Goal: Transaction & Acquisition: Purchase product/service

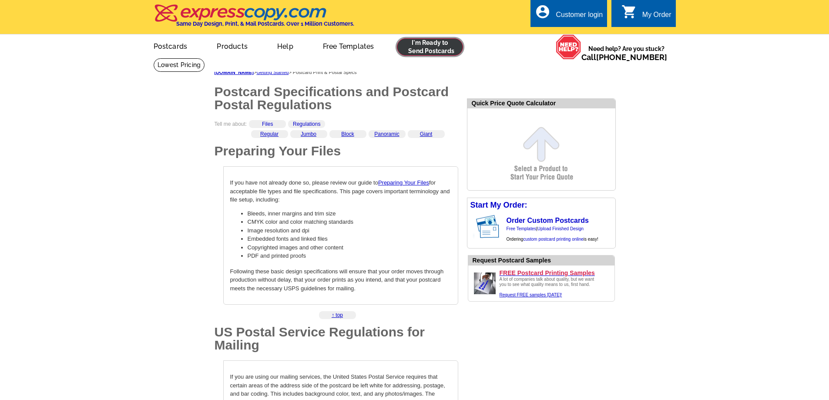
click at [447, 46] on link at bounding box center [430, 46] width 67 height 17
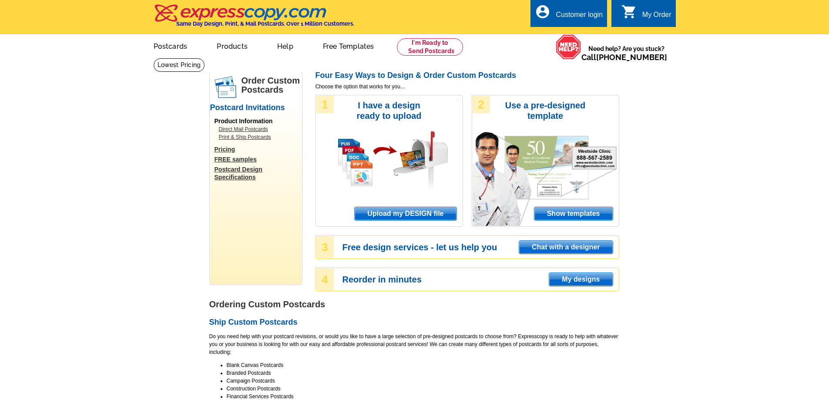
click at [420, 210] on span "Upload my DESIGN file" at bounding box center [405, 213] width 101 height 13
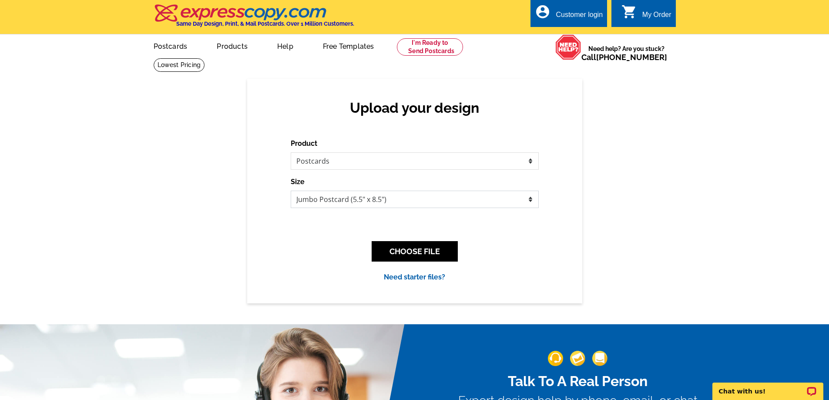
click at [396, 199] on select "Jumbo Postcard (5.5" x 8.5") Regular Postcard (4.25" x 5.6") Panoramic Postcard…" at bounding box center [415, 199] width 248 height 17
select select "1"
click at [291, 191] on select "Jumbo Postcard (5.5" x 8.5") Regular Postcard (4.25" x 5.6") Panoramic Postcard…" at bounding box center [415, 199] width 248 height 17
click at [417, 252] on button "CHOOSE FILE" at bounding box center [415, 251] width 86 height 20
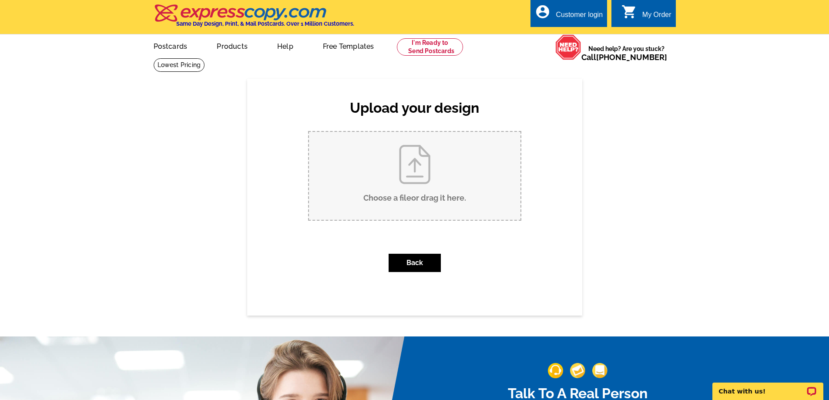
click at [414, 172] on input "Choose a file or drag it here ." at bounding box center [415, 176] width 212 height 88
type input "C:\fakepath\open house sign (1).jpg"
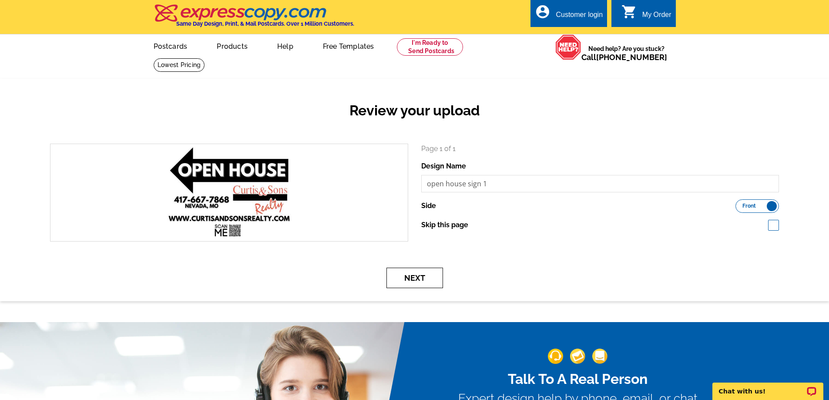
click at [401, 279] on button "Next" at bounding box center [414, 278] width 57 height 20
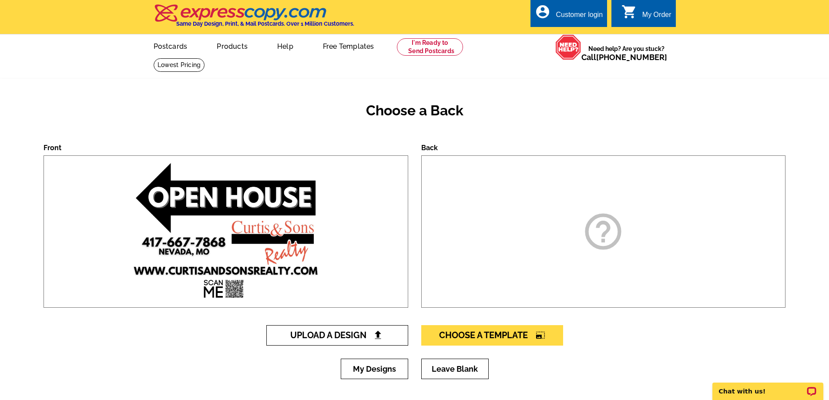
click at [324, 337] on span "Upload A Design" at bounding box center [337, 335] width 94 height 10
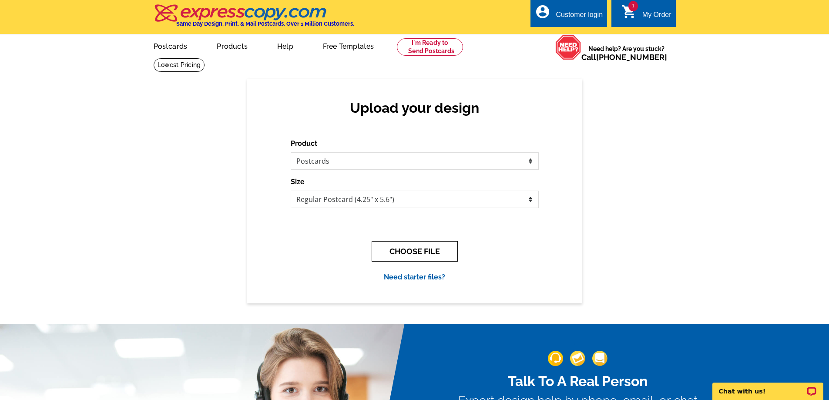
click at [416, 251] on button "CHOOSE FILE" at bounding box center [415, 251] width 86 height 20
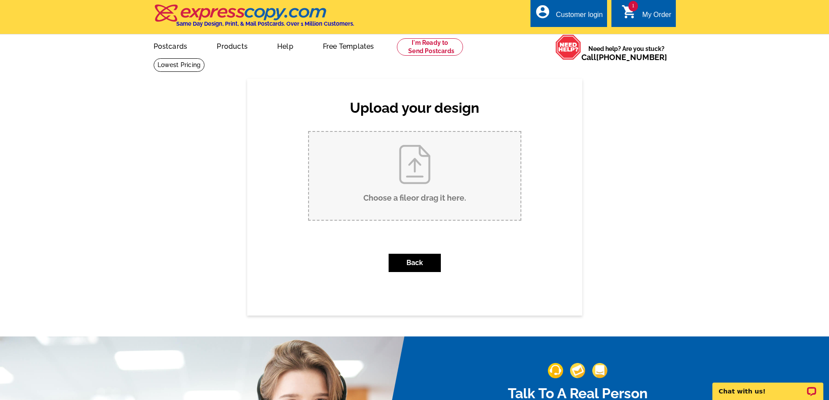
click at [386, 157] on input "Choose a file or drag it here ." at bounding box center [415, 176] width 212 height 88
type input "C:\fakepath\open house sign.jpg"
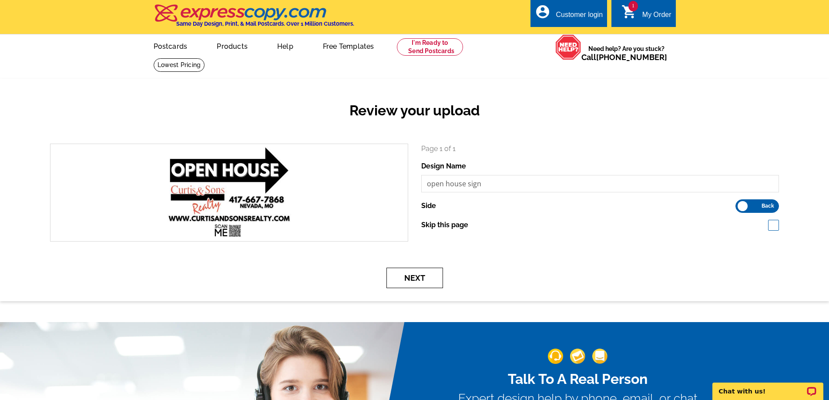
click at [418, 278] on button "Next" at bounding box center [414, 278] width 57 height 20
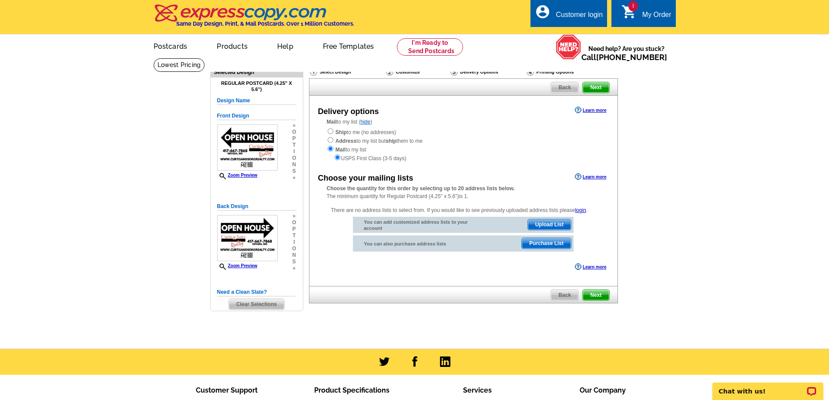
click at [544, 247] on span "Purchase List" at bounding box center [546, 243] width 49 height 10
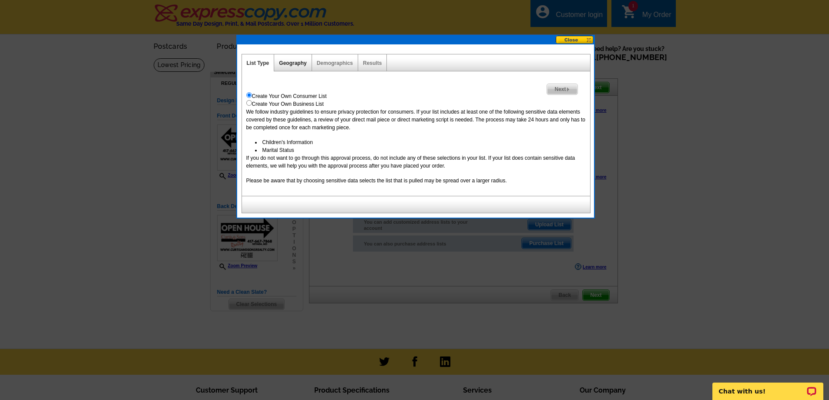
click at [279, 62] on link "Geography" at bounding box center [292, 63] width 27 height 6
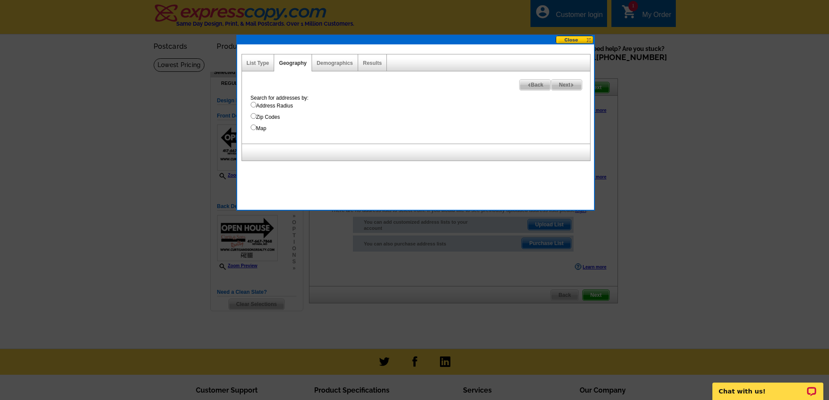
click at [265, 118] on label "Zip Codes" at bounding box center [420, 117] width 339 height 8
click at [256, 118] on input "Zip Codes" at bounding box center [254, 116] width 6 height 6
radio input "true"
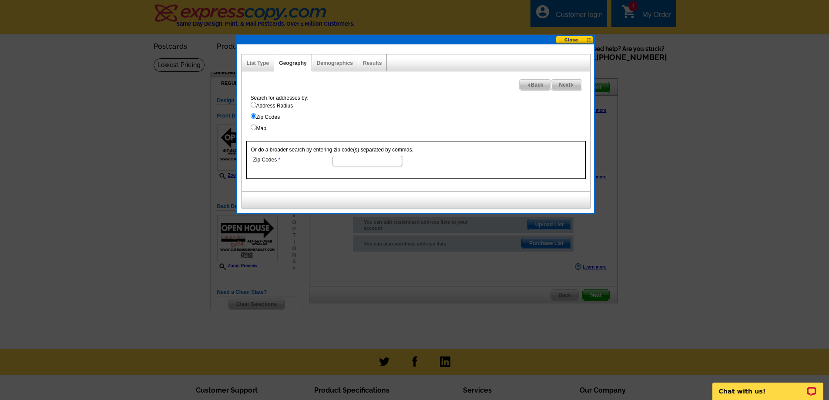
click at [352, 165] on input "Zip Codes" at bounding box center [368, 161] width 70 height 10
type input "64772"
click at [571, 84] on img at bounding box center [573, 85] width 4 height 4
select select
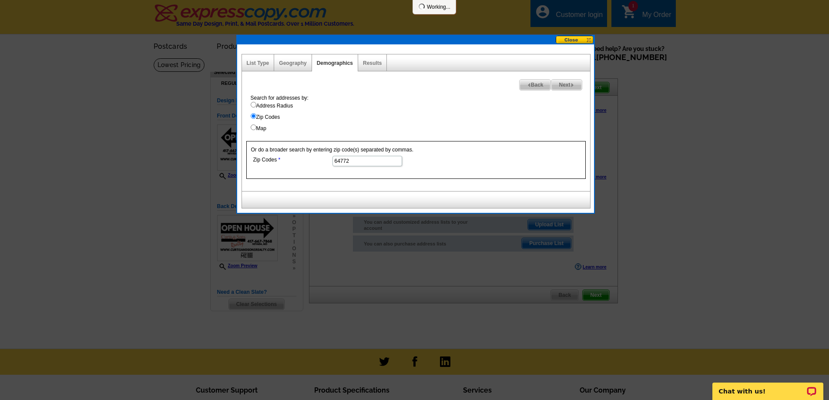
select select
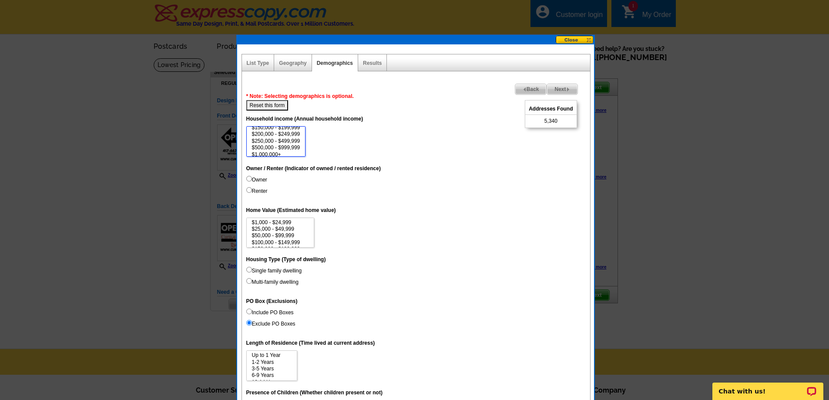
scroll to position [40, 0]
click at [281, 153] on option "$1,000,000+" at bounding box center [276, 151] width 50 height 7
click at [281, 144] on option "$500,000 - $999,999" at bounding box center [276, 144] width 50 height 7
click at [282, 139] on option "$250,000 - $499,999" at bounding box center [276, 138] width 50 height 7
click at [283, 131] on option "$200,000 - $249,999" at bounding box center [276, 131] width 50 height 7
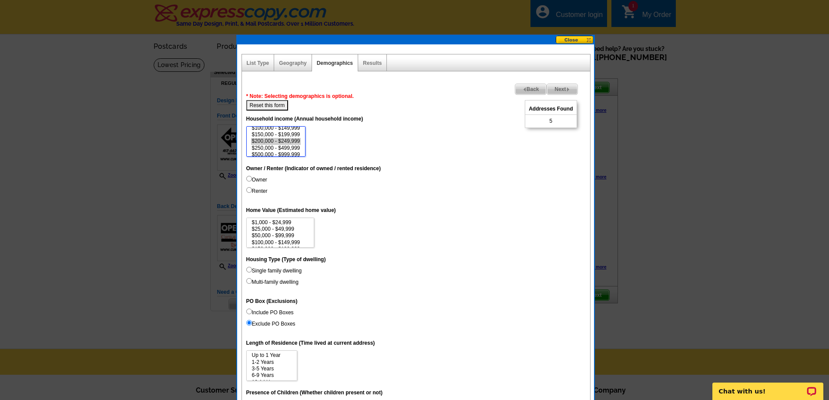
scroll to position [23, 0]
click at [286, 141] on option "$150,000 - $199,999" at bounding box center [276, 142] width 50 height 7
click at [285, 136] on option "$100,000 - $149,999" at bounding box center [276, 135] width 50 height 7
click at [284, 141] on option "$150,000 - $199,999" at bounding box center [276, 142] width 50 height 7
click at [281, 147] on option "$200,000 - $249,999" at bounding box center [276, 148] width 50 height 7
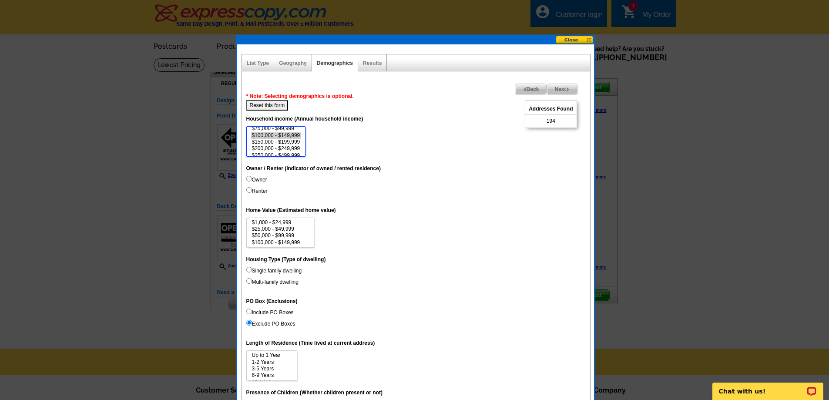
click at [281, 151] on option "$200,000 - $249,999" at bounding box center [276, 148] width 50 height 7
click at [281, 144] on option "$150,000 - $199,999" at bounding box center [276, 142] width 50 height 7
select select "150000-199999"
click at [281, 136] on option "$100,000 - $149,999" at bounding box center [276, 135] width 50 height 7
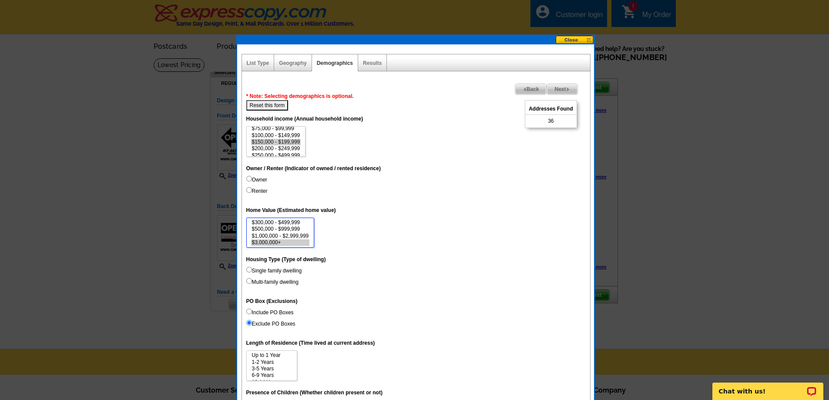
click at [282, 242] on option "$3,000,000+" at bounding box center [280, 242] width 59 height 7
click at [282, 236] on option "$1,000,000 - $2,999,999" at bounding box center [280, 236] width 59 height 7
click at [281, 230] on option "$500,000 - $999,999" at bounding box center [280, 229] width 59 height 7
click at [281, 222] on option "$300,000 - $499,999" at bounding box center [280, 222] width 59 height 7
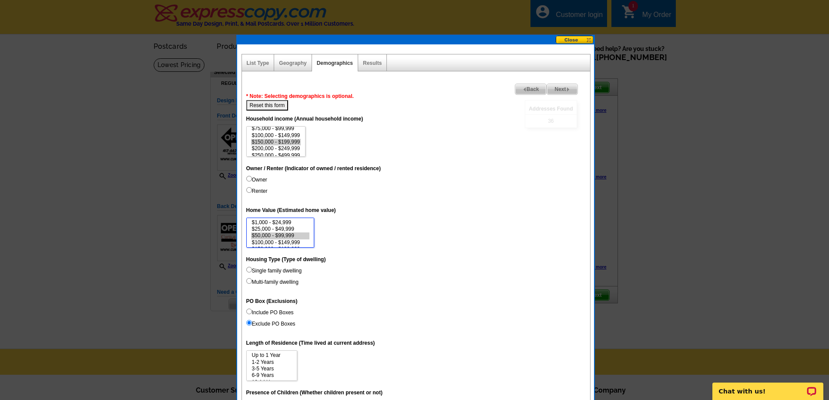
click at [288, 234] on option "$50,000 - $99,999" at bounding box center [280, 235] width 59 height 7
click at [287, 242] on option "$100,000 - $149,999" at bounding box center [280, 242] width 59 height 7
select select "25000-49999"
click at [286, 230] on option "$25,000 - $49,999" at bounding box center [280, 229] width 59 height 7
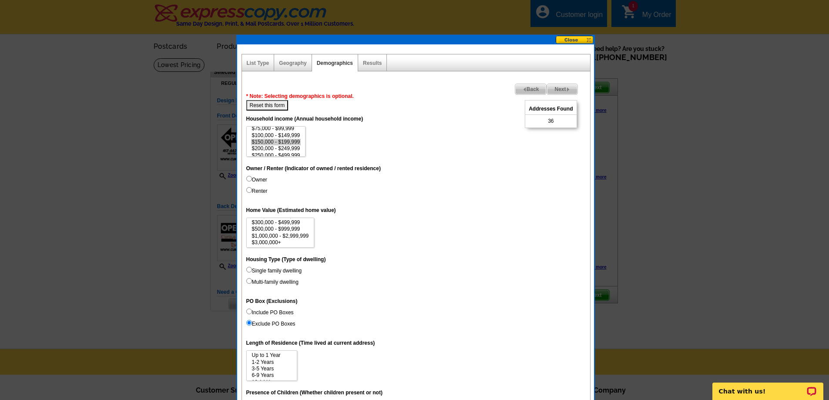
click at [275, 270] on label "Single family dwelling" at bounding box center [274, 271] width 56 height 8
click at [252, 270] on input "Single family dwelling" at bounding box center [249, 270] width 6 height 6
radio input "true"
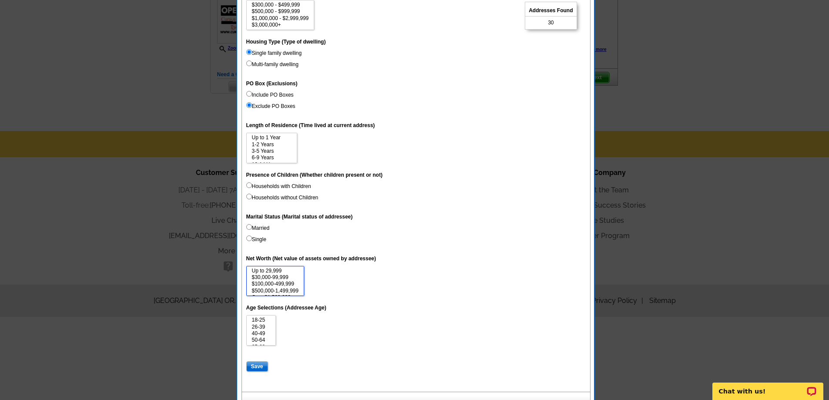
scroll to position [7, 0]
drag, startPoint x: 288, startPoint y: 272, endPoint x: 288, endPoint y: 311, distance: 39.6
click at [288, 311] on dl "Unique Address (Unique Address Location) On Household income (Annual household …" at bounding box center [415, 132] width 339 height 479
select select "1-29999"
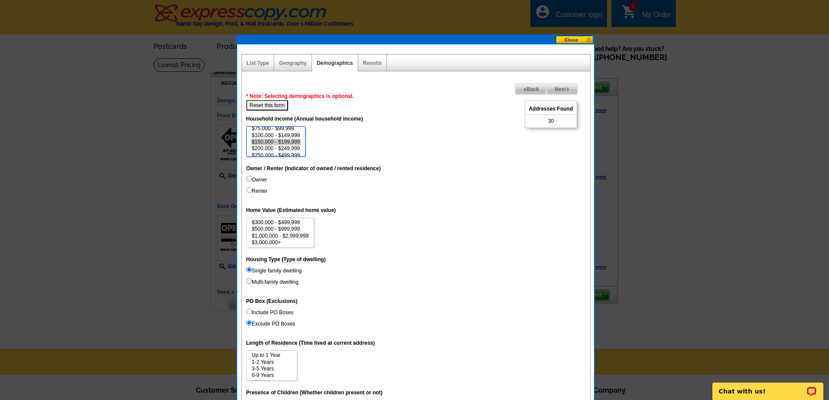
scroll to position [40, 0]
click at [295, 153] on option "$1,000,000+" at bounding box center [276, 151] width 50 height 7
click at [295, 147] on option "$500,000 - $999,999" at bounding box center [276, 144] width 50 height 7
click at [293, 137] on option "$250,000 - $499,999" at bounding box center [276, 138] width 50 height 7
click at [293, 131] on option "$200,000 - $249,999" at bounding box center [276, 131] width 50 height 7
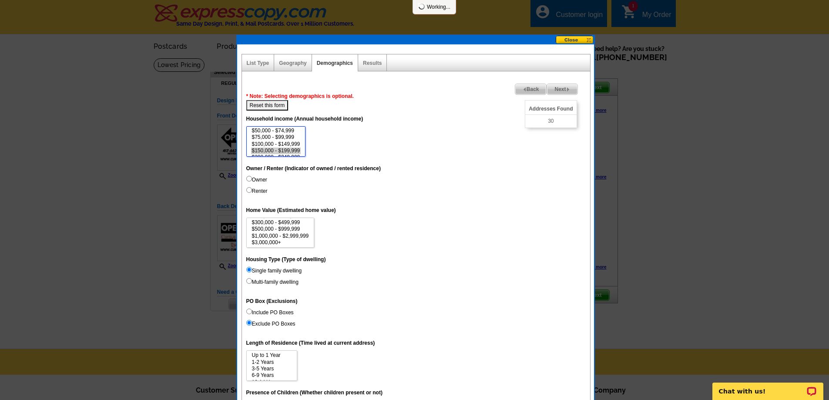
scroll to position [0, 0]
select select "75000-99999"
click at [292, 151] on option "$75,000 - $99,999" at bounding box center [276, 151] width 50 height 7
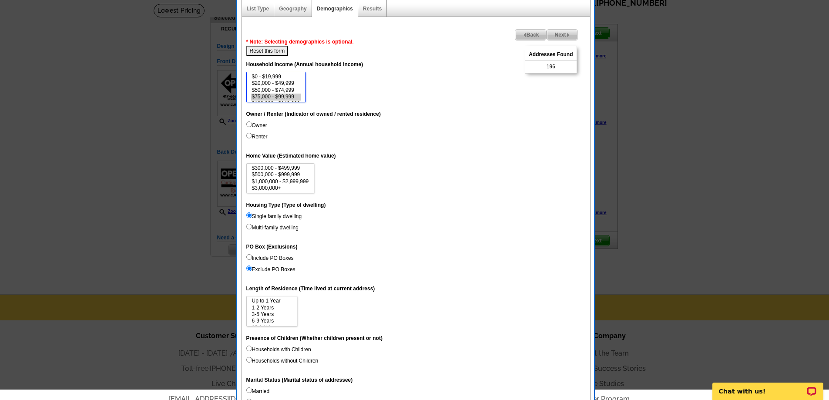
scroll to position [131, 0]
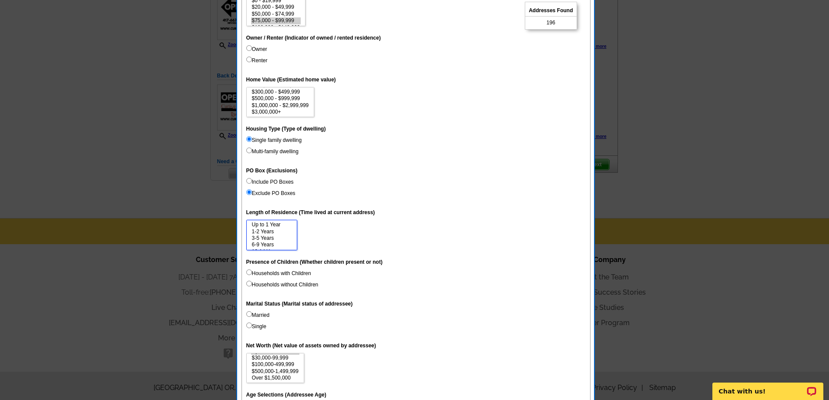
select select "3-5"
click at [270, 237] on option "3-5 Years" at bounding box center [271, 238] width 41 height 7
click at [270, 244] on option "6-9 Years" at bounding box center [271, 245] width 41 height 7
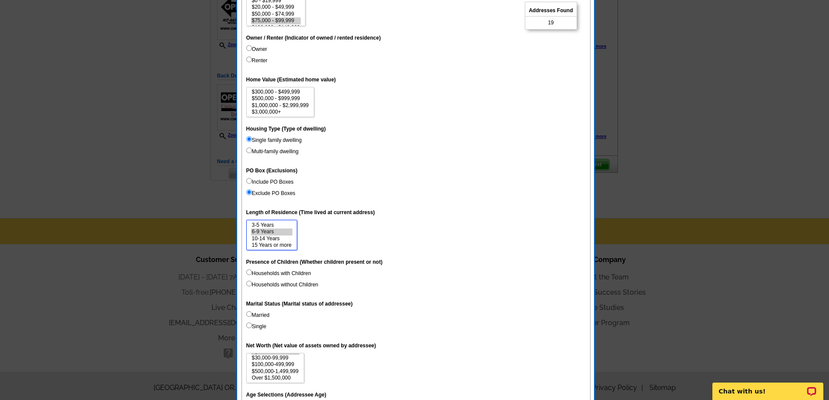
select select "6-9"
click at [280, 239] on option "10-14 Years" at bounding box center [271, 238] width 41 height 7
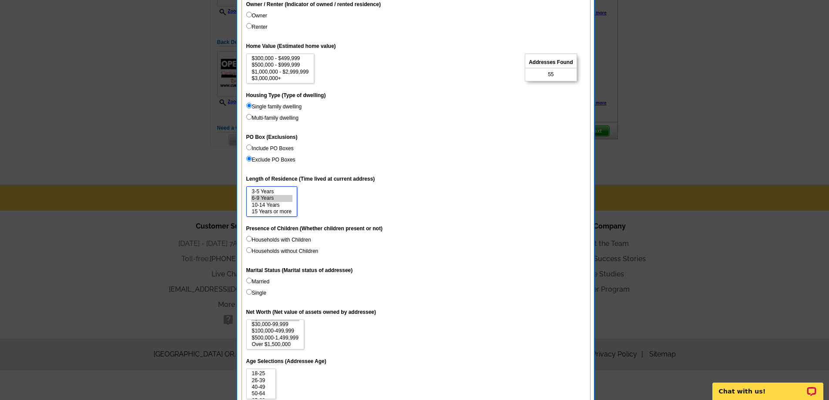
scroll to position [232, 0]
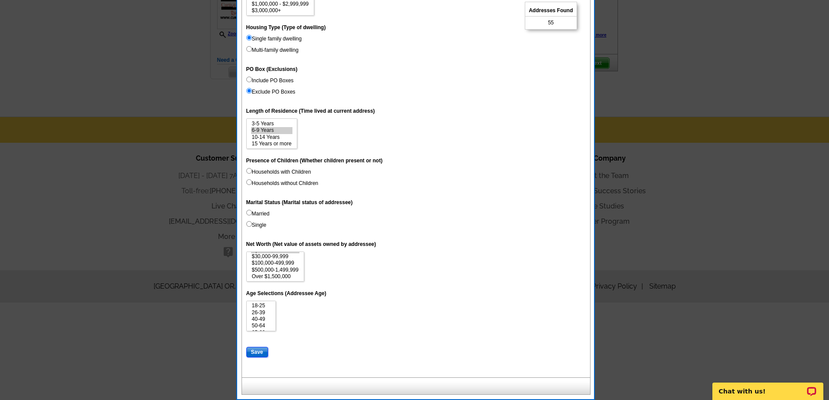
click at [264, 350] on input "Save" at bounding box center [257, 352] width 22 height 10
select select
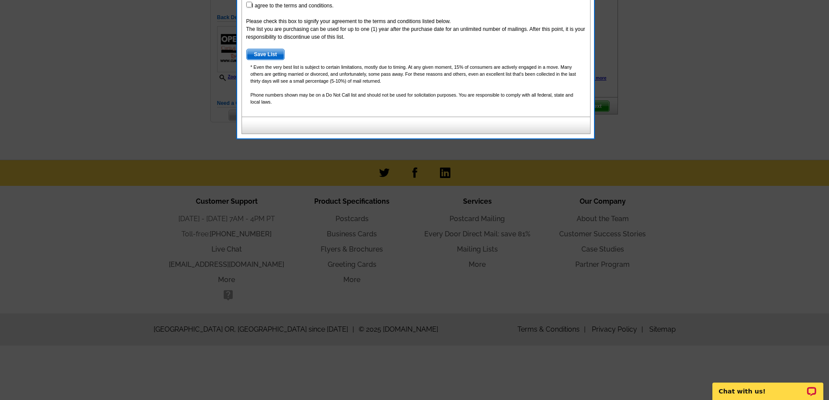
scroll to position [58, 0]
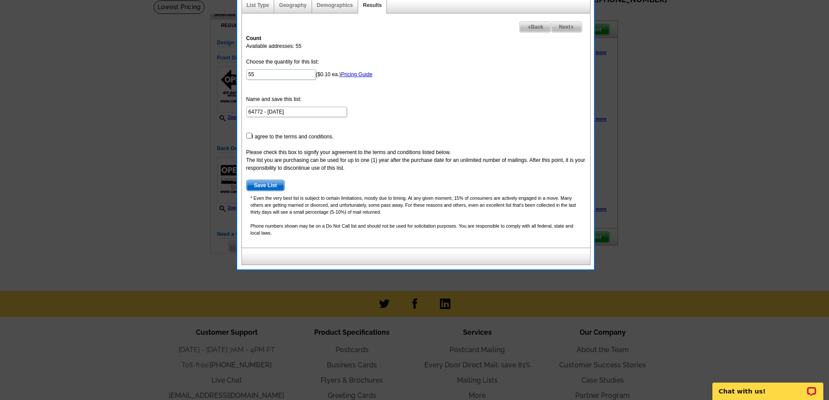
click at [252, 181] on span "Save List" at bounding box center [266, 185] width 38 height 10
click at [303, 138] on form "Choose the quantity for this list: 55 ($0.10 ea.) Pricing Guide Name and save t…" at bounding box center [415, 124] width 339 height 133
click at [250, 134] on input "checkbox" at bounding box center [249, 136] width 6 height 6
checkbox input "true"
click at [266, 182] on span "Save List" at bounding box center [266, 185] width 38 height 10
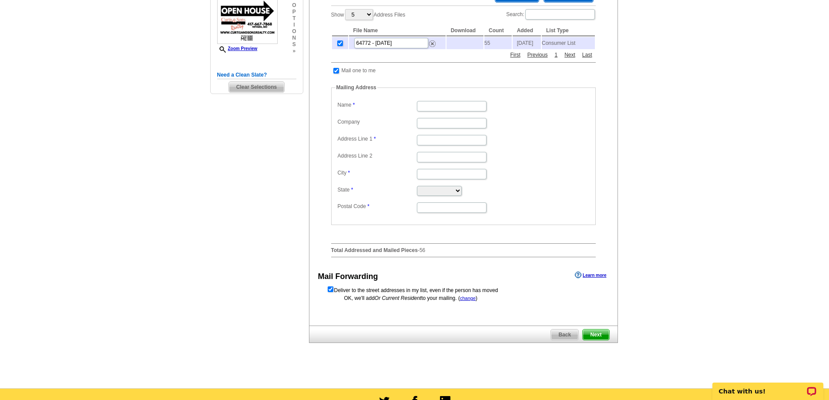
scroll to position [232, 0]
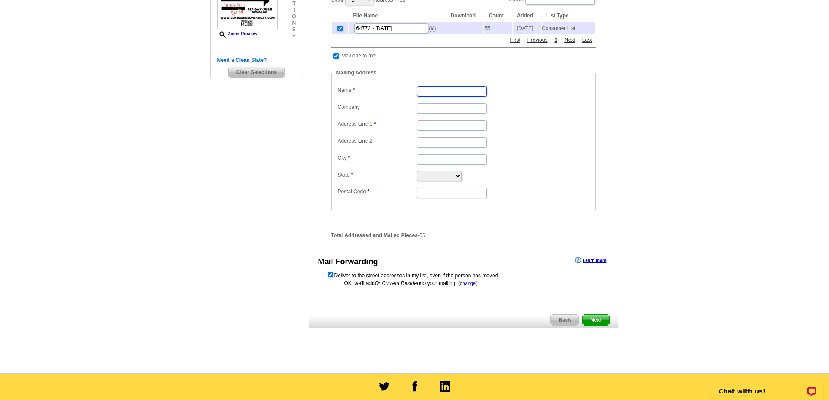
click at [447, 91] on input "Name" at bounding box center [452, 91] width 70 height 10
type input "[PERSON_NAME]"
click at [595, 321] on span "Next" at bounding box center [596, 320] width 26 height 10
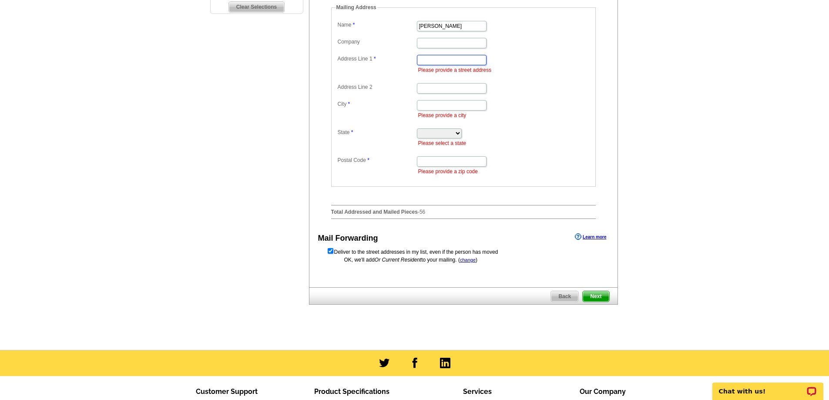
click at [437, 60] on input "Address Line 1" at bounding box center [452, 60] width 70 height 10
type input "121 s main"
type input "nevada"
select select "ME"
type input "64772"
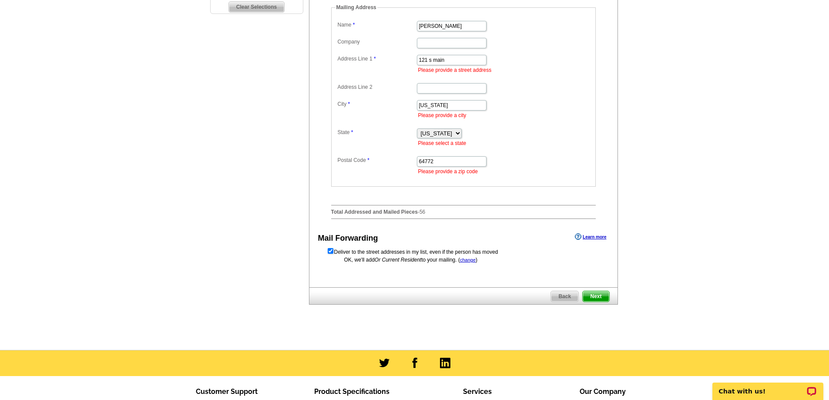
click at [588, 302] on span "Next" at bounding box center [596, 296] width 26 height 10
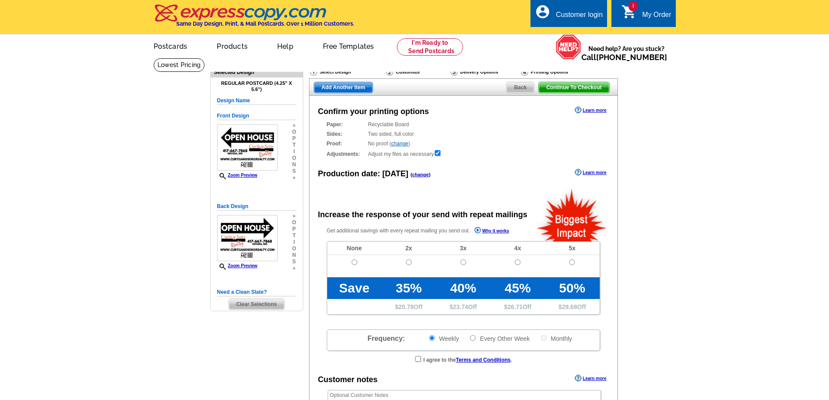
radio input "false"
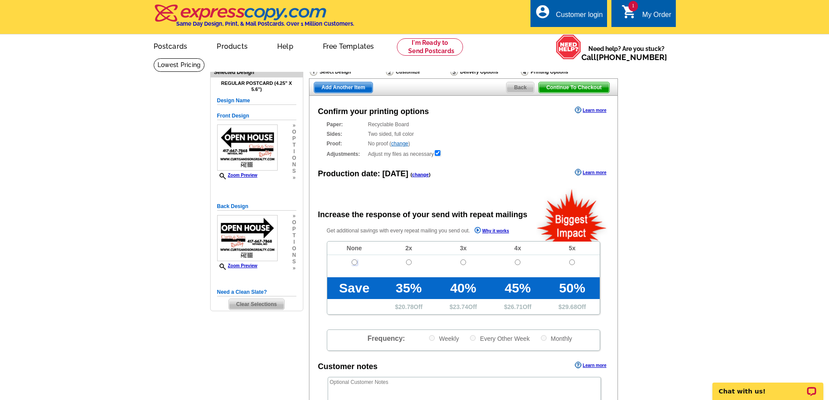
click at [354, 265] on input "radio" at bounding box center [355, 262] width 6 height 6
radio input "true"
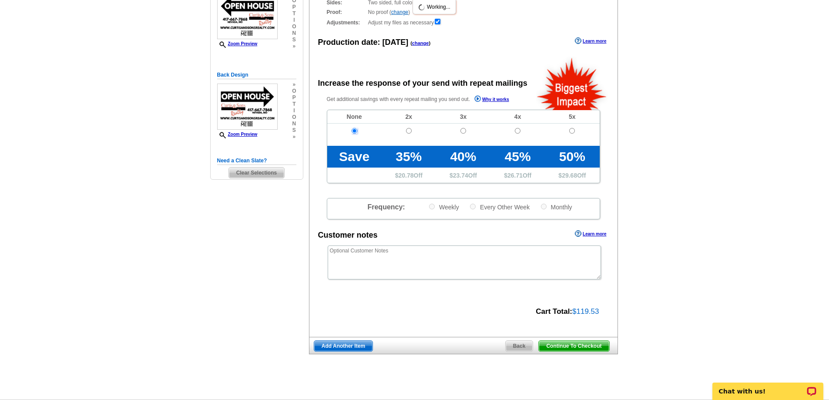
scroll to position [261, 0]
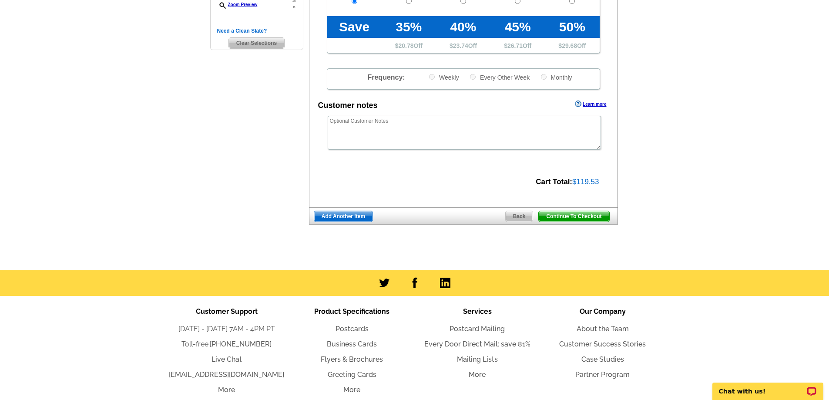
click at [580, 218] on span "Continue To Checkout" at bounding box center [574, 216] width 70 height 10
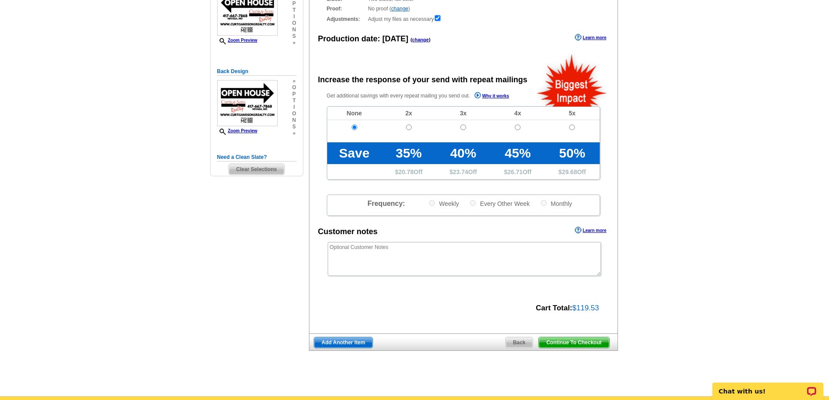
scroll to position [0, 0]
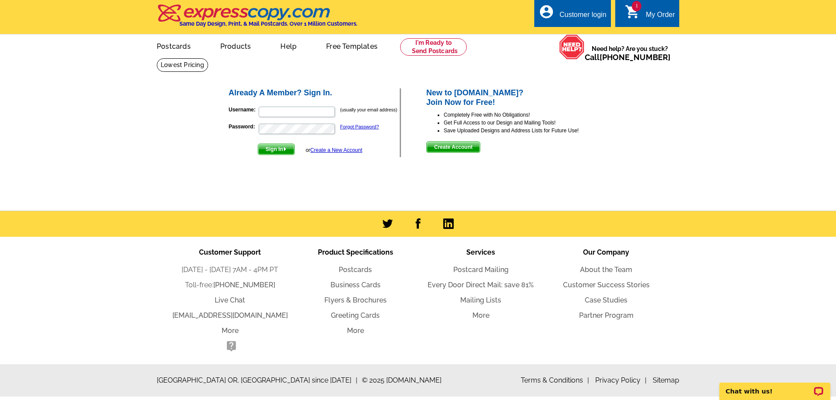
type input "[EMAIL_ADDRESS][DOMAIN_NAME]"
click at [275, 148] on span "Sign In" at bounding box center [276, 149] width 36 height 10
